Goal: Information Seeking & Learning: Learn about a topic

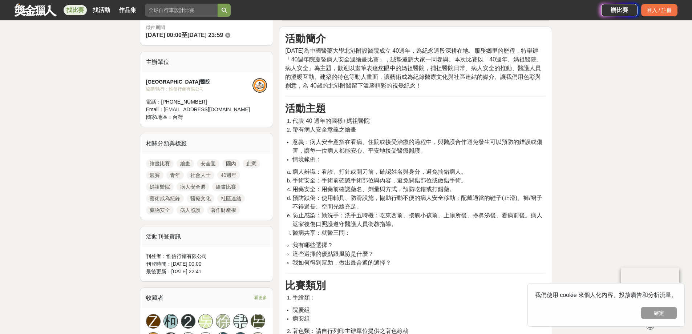
scroll to position [254, 0]
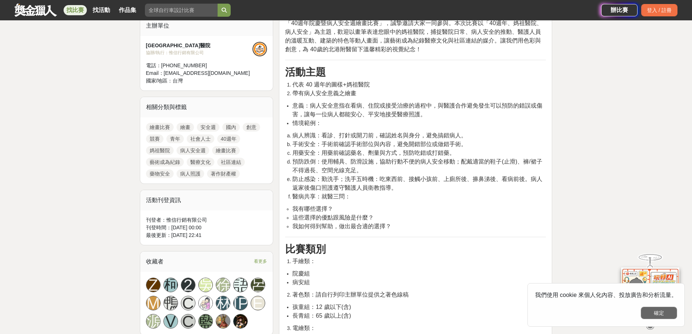
click at [661, 312] on button "確定" at bounding box center [659, 313] width 36 height 12
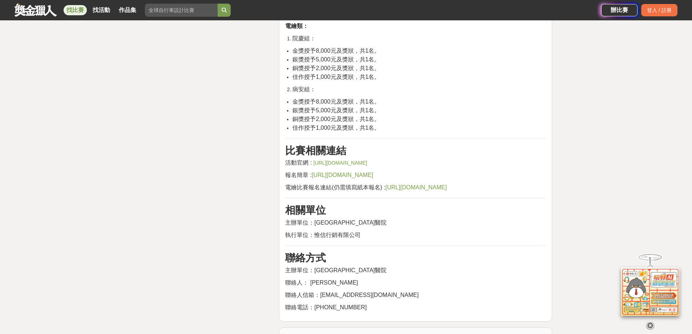
scroll to position [1308, 0]
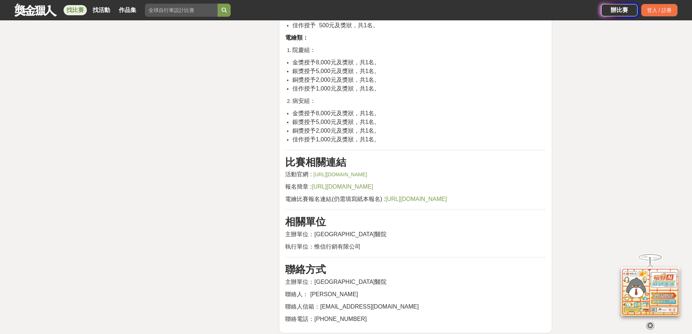
click at [323, 171] on link "https://www2.bh.cmu.edu.tw/NewsInfo/NewsArticle?no=3488" at bounding box center [341, 174] width 54 height 6
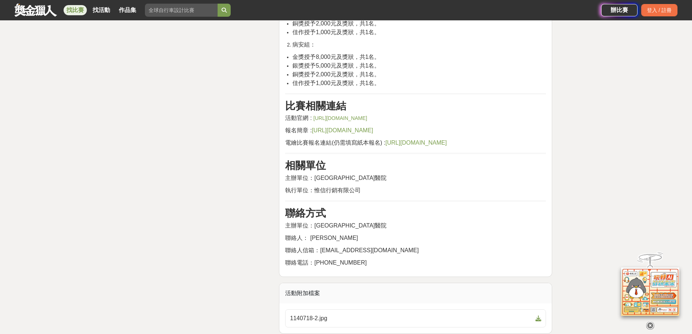
scroll to position [1489, 0]
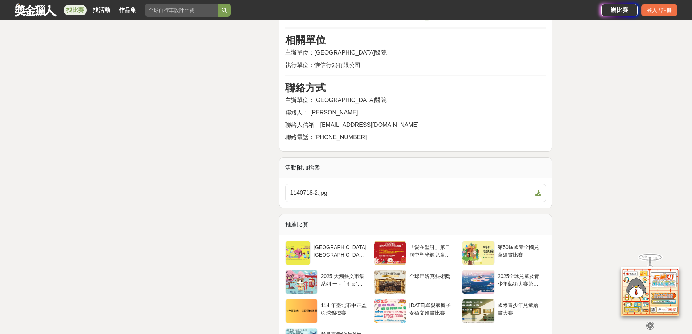
click at [413, 199] on link "1140718-2.jpg" at bounding box center [415, 193] width 261 height 18
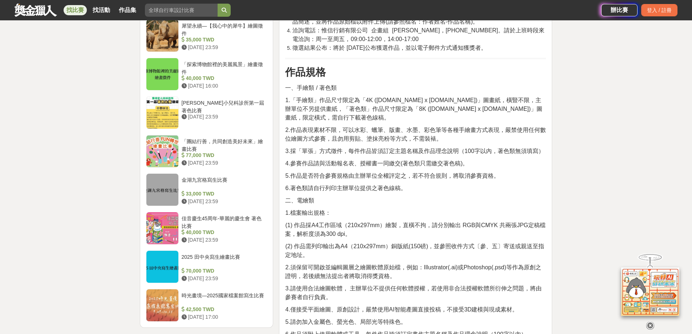
scroll to position [799, 0]
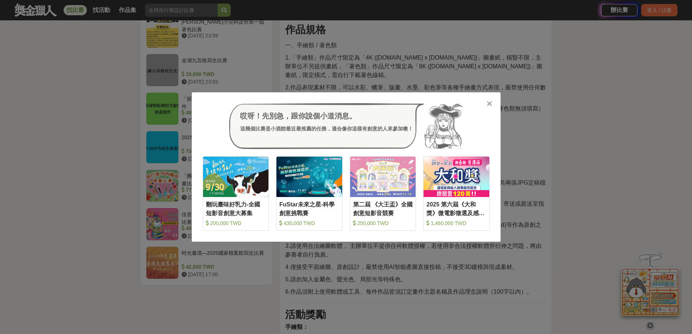
click at [491, 102] on icon at bounding box center [489, 103] width 5 height 7
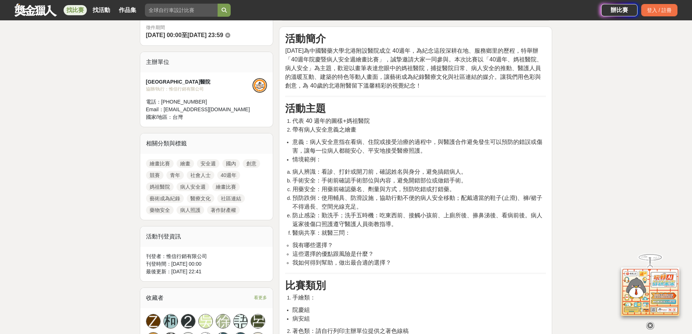
scroll to position [182, 0]
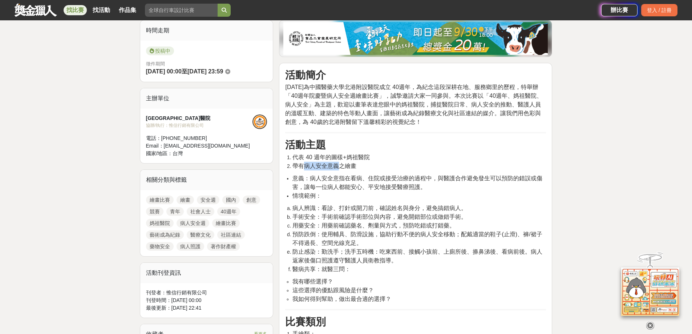
drag, startPoint x: 305, startPoint y: 166, endPoint x: 367, endPoint y: 151, distance: 63.2
click at [343, 159] on ol "代表 40 週年的圖樣+媽祖醫院 帶有病人安全意義之繪畫" at bounding box center [415, 161] width 261 height 17
click at [397, 143] on h3 "活動主題" at bounding box center [415, 145] width 261 height 12
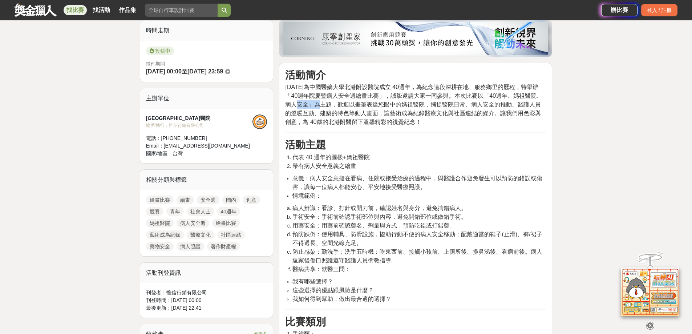
drag, startPoint x: 288, startPoint y: 104, endPoint x: 306, endPoint y: 106, distance: 18.6
click at [306, 106] on span "民國 114 年為中國醫藥大學北港附設醫院成立 40週年，為紀念這段深耕在地、服務鄉里的歷程，特舉辦「40週年院慶暨病人安全週繪畫比賽」，誠摯邀請大家一同參與…" at bounding box center [413, 104] width 257 height 41
copy span "病人安全"
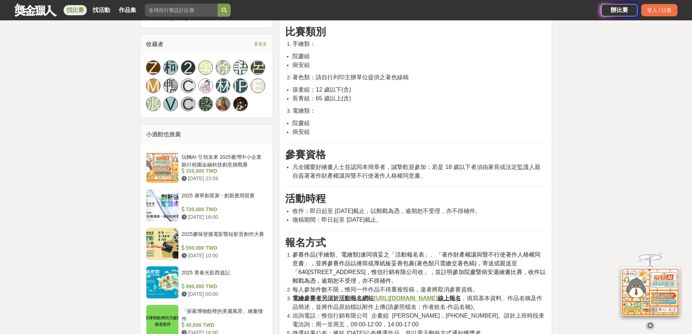
scroll to position [436, 0]
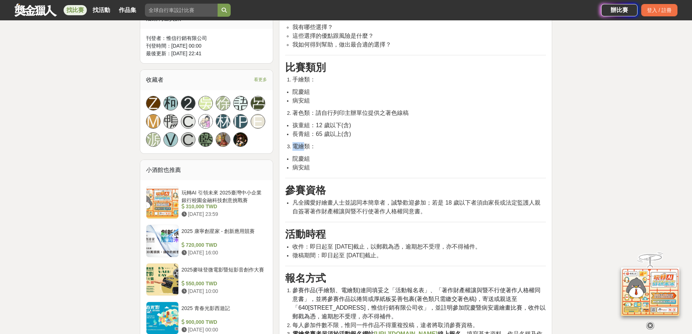
drag, startPoint x: 294, startPoint y: 146, endPoint x: 304, endPoint y: 146, distance: 10.2
click at [304, 146] on span "電繪類：" at bounding box center [303, 146] width 23 height 6
copy span "電繪"
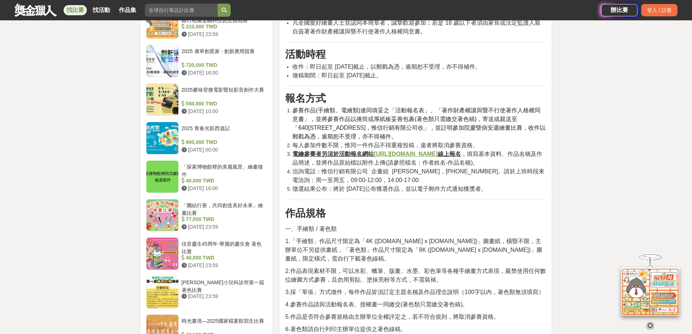
scroll to position [618, 0]
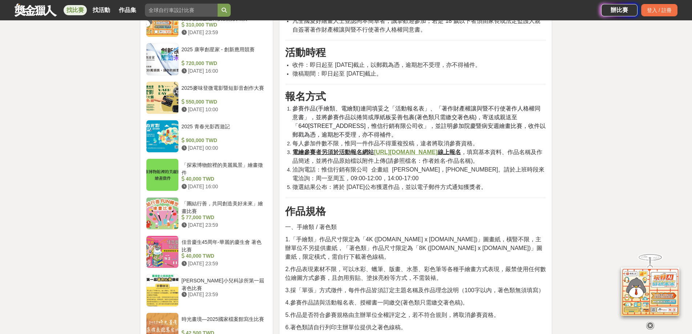
click at [400, 152] on u "https://forms.gle/UrMeeBoYwSppvzcu9" at bounding box center [406, 152] width 64 height 6
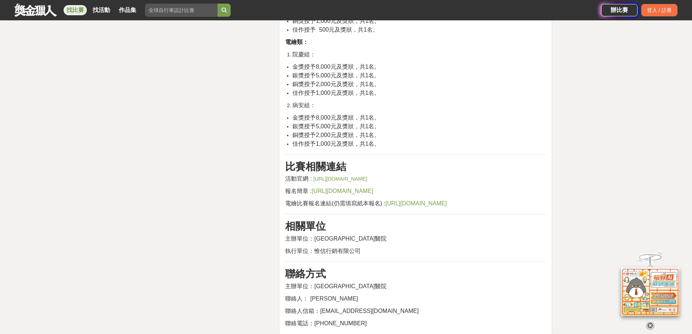
scroll to position [1235, 0]
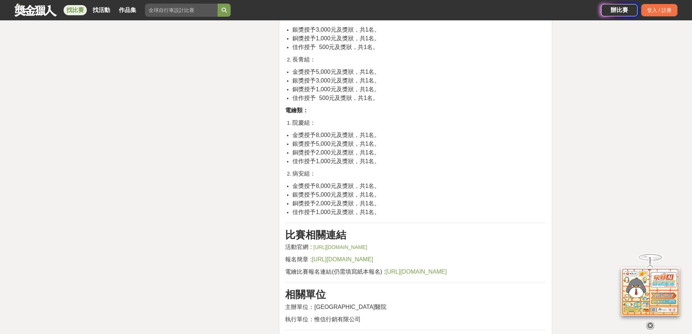
click at [356, 244] on link "https://www2.bh.cmu.edu.tw/NewsInfo/NewsArticle?no=3488" at bounding box center [341, 247] width 54 height 6
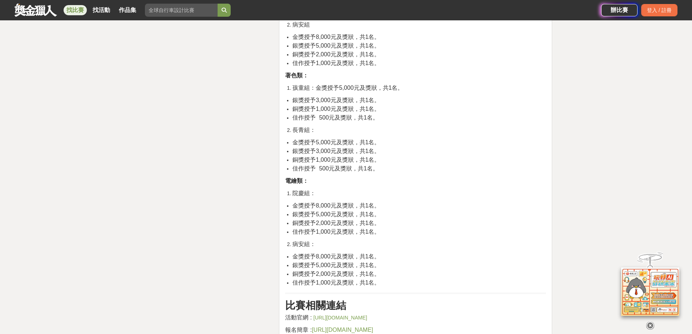
scroll to position [1163, 0]
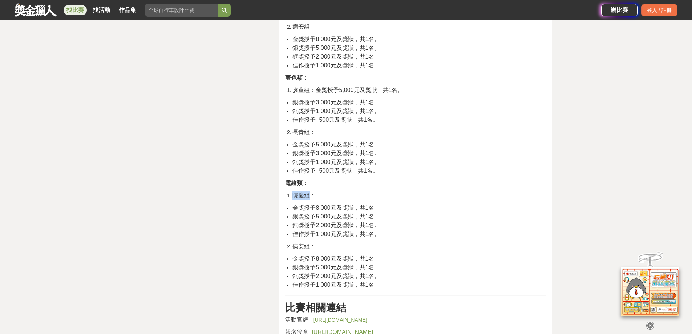
drag, startPoint x: 293, startPoint y: 186, endPoint x: 310, endPoint y: 185, distance: 17.2
click at [310, 192] on span "院慶組：" at bounding box center [303, 195] width 23 height 6
copy span "院慶組"
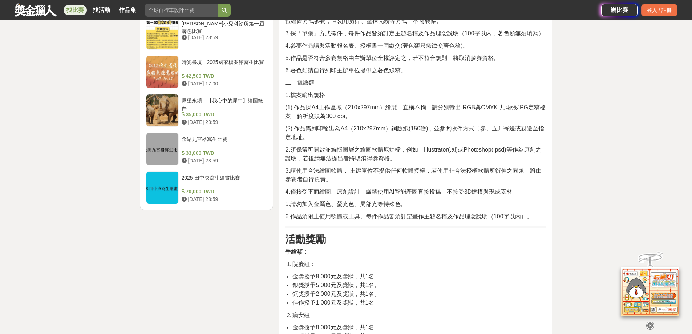
scroll to position [799, 0]
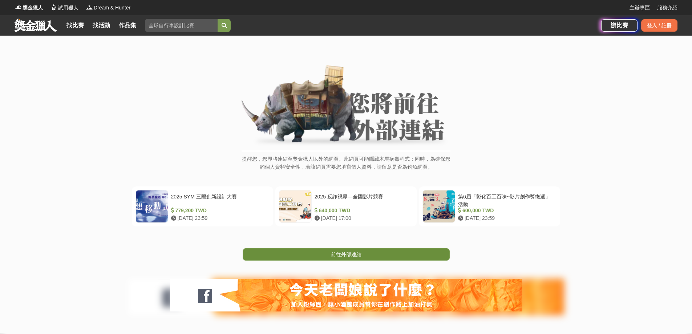
click at [370, 250] on link "前往外部連結" at bounding box center [346, 254] width 207 height 12
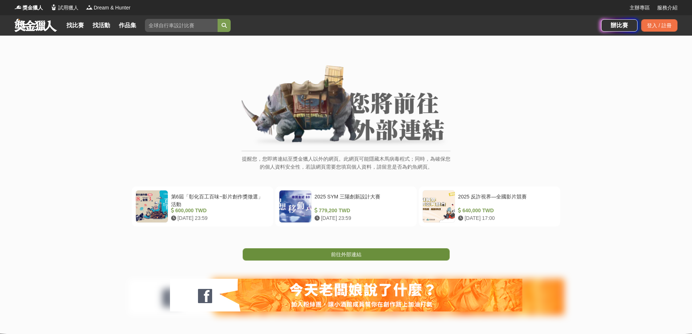
click at [381, 258] on link "前往外部連結" at bounding box center [346, 254] width 207 height 12
